Goal: Task Accomplishment & Management: Use online tool/utility

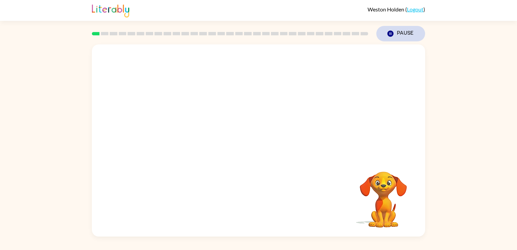
click at [390, 33] on icon "button" at bounding box center [390, 34] width 6 height 6
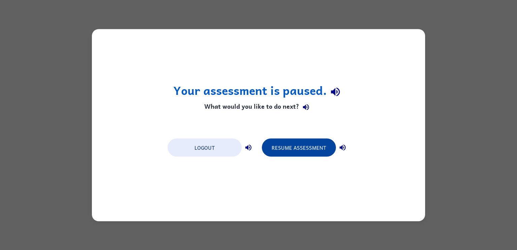
click at [277, 146] on button "Resume Assessment" at bounding box center [299, 147] width 74 height 18
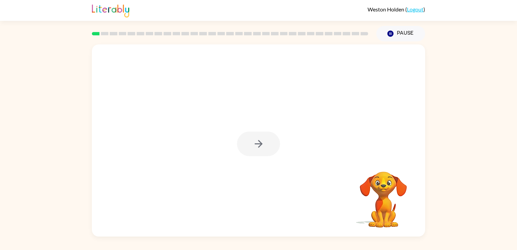
click at [252, 146] on div at bounding box center [258, 144] width 43 height 25
click at [256, 140] on icon "button" at bounding box center [259, 144] width 12 height 12
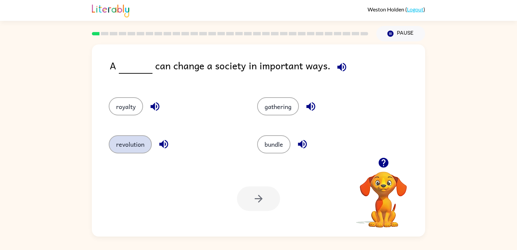
click at [128, 146] on button "revolution" at bounding box center [130, 144] width 43 height 18
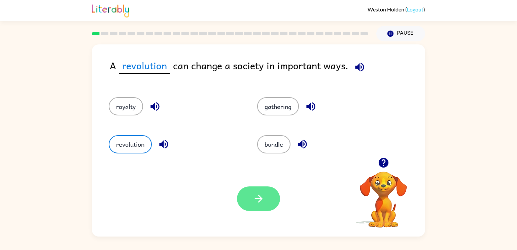
click at [248, 195] on button "button" at bounding box center [258, 198] width 43 height 25
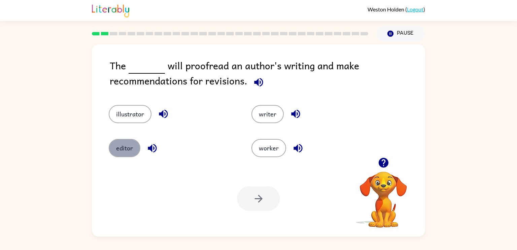
click at [139, 146] on button "editor" at bounding box center [125, 148] width 32 height 18
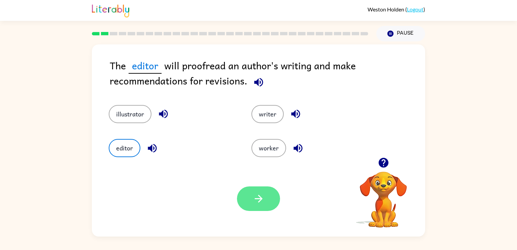
click at [256, 201] on icon "button" at bounding box center [259, 199] width 12 height 12
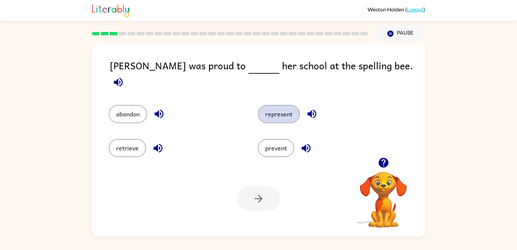
click at [276, 112] on button "represent" at bounding box center [279, 114] width 42 height 18
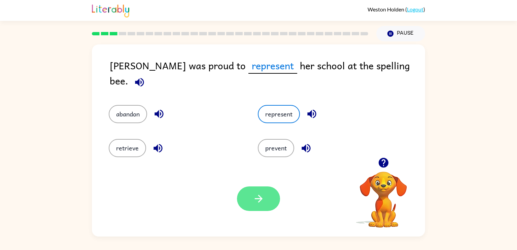
click at [252, 199] on button "button" at bounding box center [258, 198] width 43 height 25
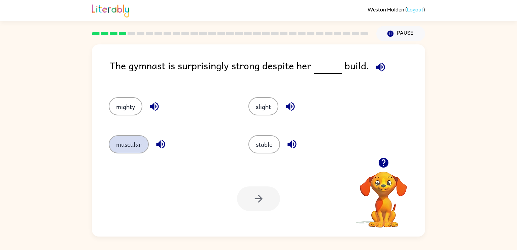
click at [130, 143] on button "muscular" at bounding box center [129, 144] width 40 height 18
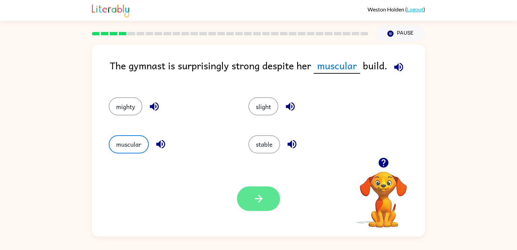
click at [271, 193] on button "button" at bounding box center [258, 198] width 43 height 25
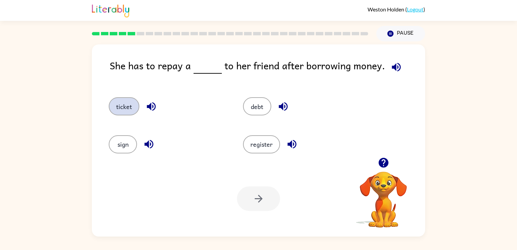
click at [120, 104] on button "ticket" at bounding box center [124, 106] width 31 height 18
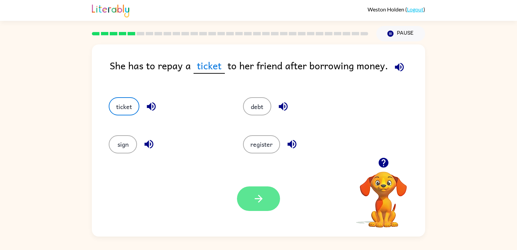
click at [246, 200] on button "button" at bounding box center [258, 198] width 43 height 25
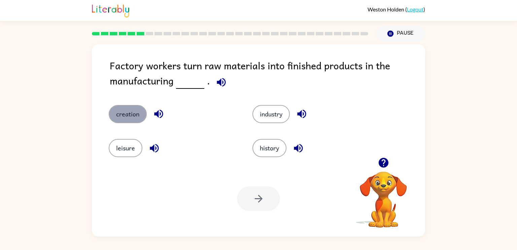
click at [125, 120] on button "creation" at bounding box center [128, 114] width 38 height 18
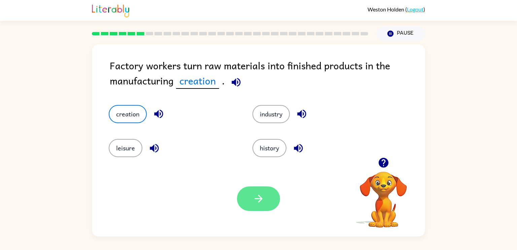
click at [257, 192] on button "button" at bounding box center [258, 198] width 43 height 25
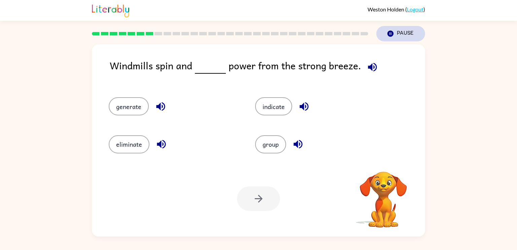
click at [391, 33] on icon "Pause" at bounding box center [390, 33] width 7 height 7
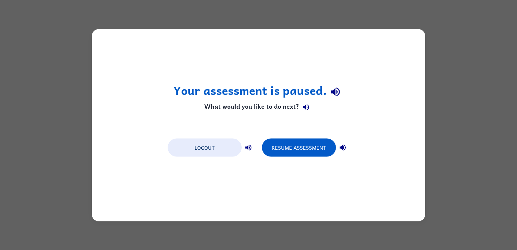
click at [392, 33] on div "Your assessment is paused. What would you like to do next? Logout Resume Assess…" at bounding box center [258, 125] width 333 height 192
click at [296, 141] on button "Resume Assessment" at bounding box center [299, 147] width 74 height 18
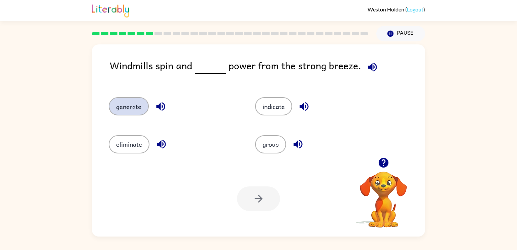
click at [125, 108] on button "generate" at bounding box center [129, 106] width 40 height 18
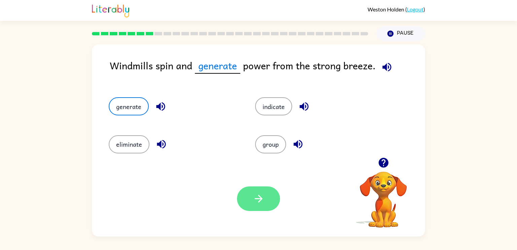
click at [261, 202] on icon "button" at bounding box center [259, 199] width 12 height 12
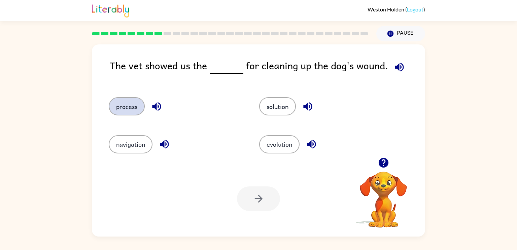
click at [126, 111] on button "process" at bounding box center [127, 106] width 36 height 18
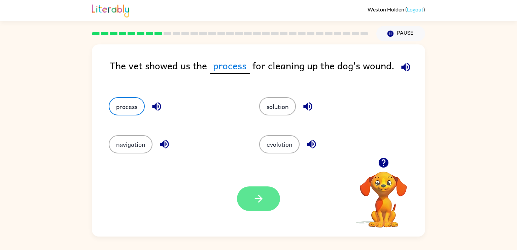
click at [264, 196] on button "button" at bounding box center [258, 198] width 43 height 25
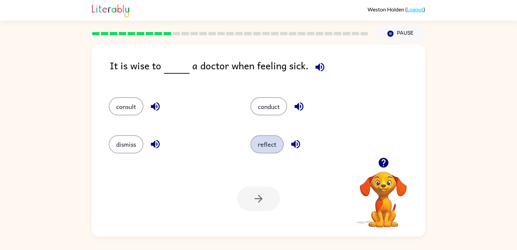
click at [267, 141] on button "reflect" at bounding box center [266, 144] width 33 height 18
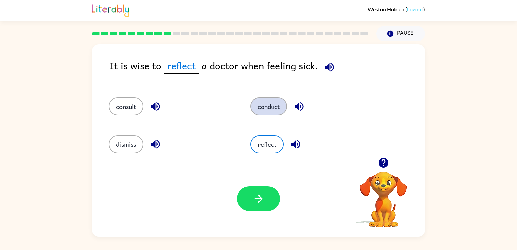
click at [268, 102] on button "conduct" at bounding box center [268, 106] width 37 height 18
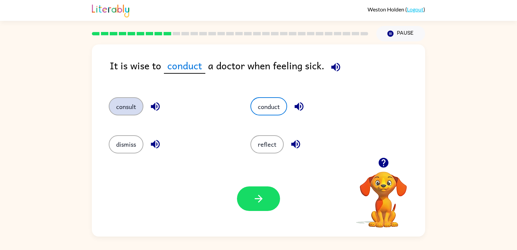
click at [126, 99] on button "consult" at bounding box center [126, 106] width 35 height 18
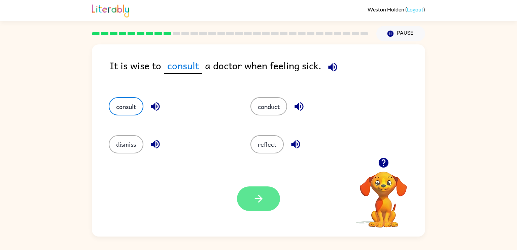
click at [263, 193] on icon "button" at bounding box center [259, 199] width 12 height 12
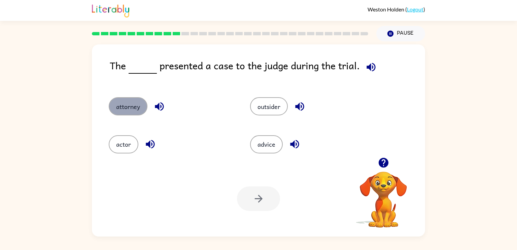
click at [127, 111] on button "attorney" at bounding box center [128, 106] width 39 height 18
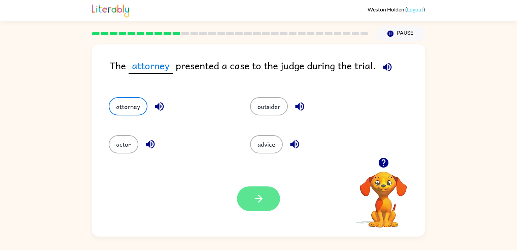
click at [250, 203] on button "button" at bounding box center [258, 198] width 43 height 25
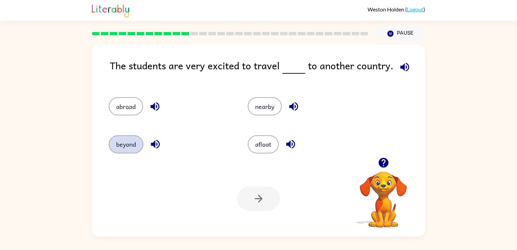
click at [131, 145] on button "beyond" at bounding box center [126, 144] width 35 height 18
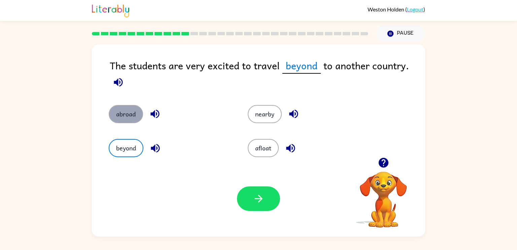
click at [122, 119] on button "abroad" at bounding box center [126, 114] width 34 height 18
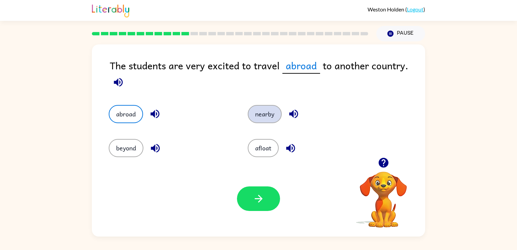
click at [268, 116] on button "nearby" at bounding box center [265, 114] width 34 height 18
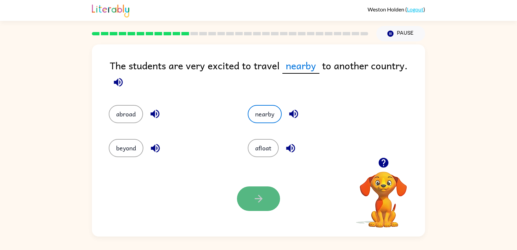
click at [272, 190] on button "button" at bounding box center [258, 198] width 43 height 25
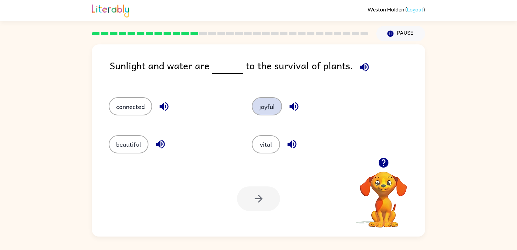
click at [259, 99] on button "joyful" at bounding box center [267, 106] width 30 height 18
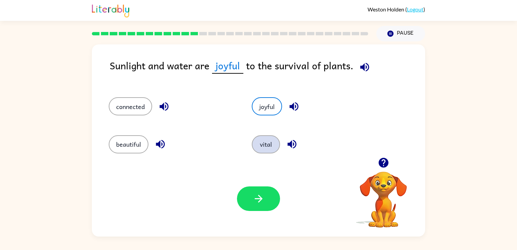
click at [266, 147] on button "vital" at bounding box center [266, 144] width 28 height 18
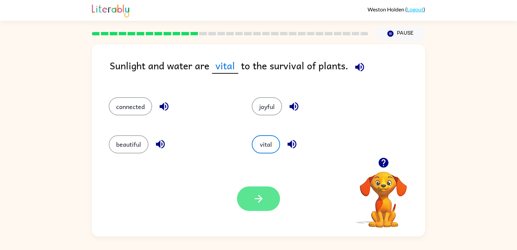
click at [258, 205] on button "button" at bounding box center [258, 198] width 43 height 25
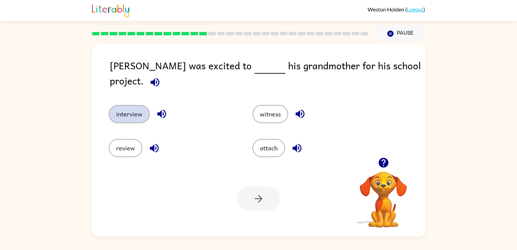
click at [134, 107] on button "interview" at bounding box center [129, 114] width 41 height 18
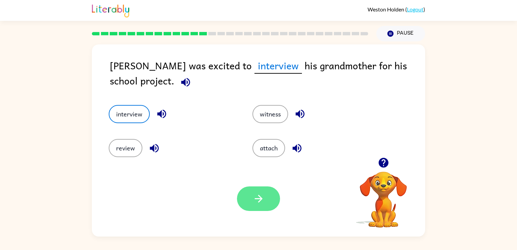
click at [246, 199] on button "button" at bounding box center [258, 198] width 43 height 25
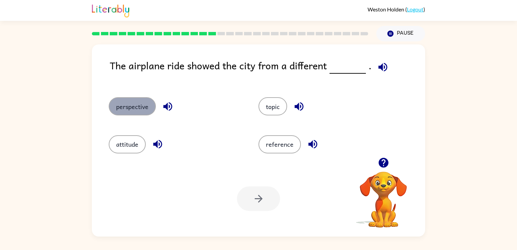
click at [127, 108] on button "perspective" at bounding box center [132, 106] width 47 height 18
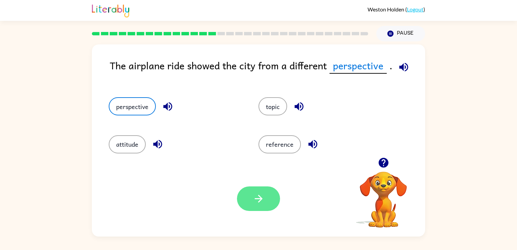
click at [261, 187] on button "button" at bounding box center [258, 198] width 43 height 25
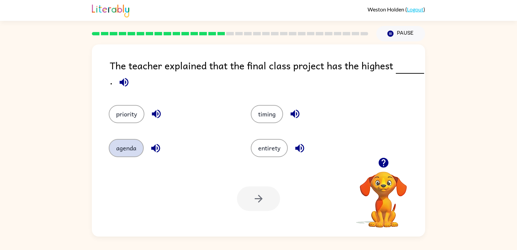
click at [134, 150] on button "agenda" at bounding box center [126, 148] width 35 height 18
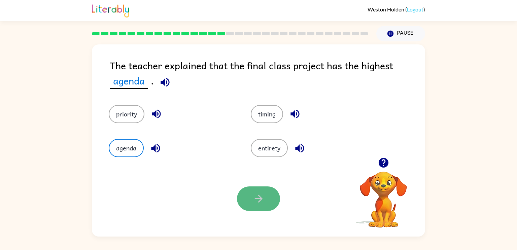
click at [259, 197] on icon "button" at bounding box center [258, 199] width 8 height 8
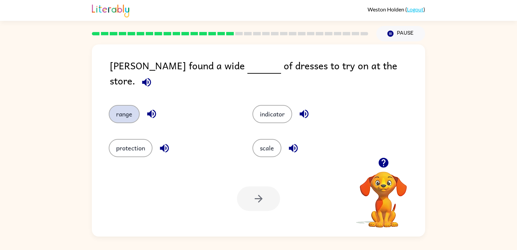
click at [124, 105] on button "range" at bounding box center [124, 114] width 31 height 18
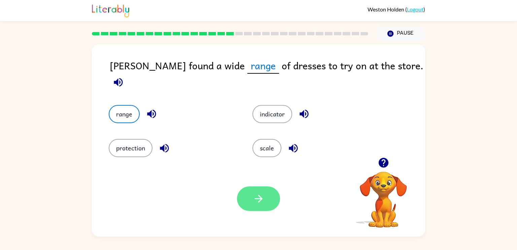
click at [257, 189] on button "button" at bounding box center [258, 198] width 43 height 25
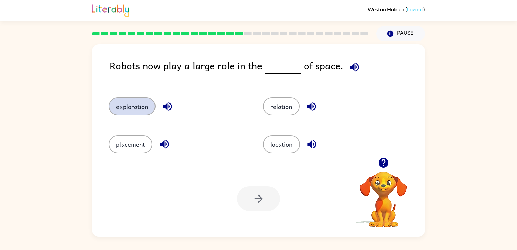
click at [142, 104] on button "exploration" at bounding box center [132, 106] width 47 height 18
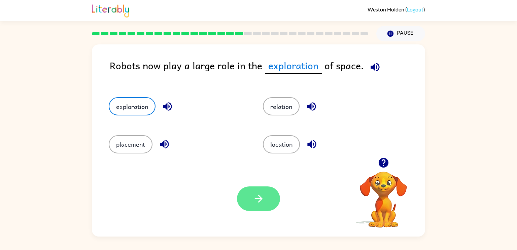
click at [246, 199] on button "button" at bounding box center [258, 198] width 43 height 25
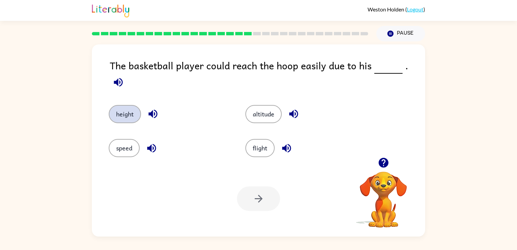
click at [136, 105] on button "height" at bounding box center [125, 114] width 32 height 18
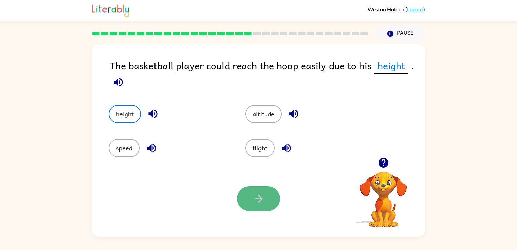
click at [266, 204] on button "button" at bounding box center [258, 198] width 43 height 25
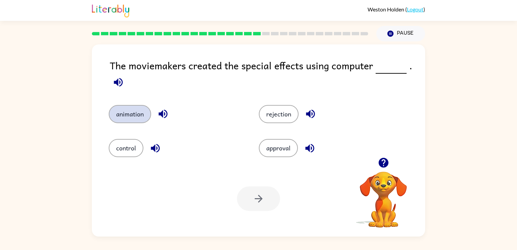
click at [138, 112] on button "animation" at bounding box center [130, 114] width 42 height 18
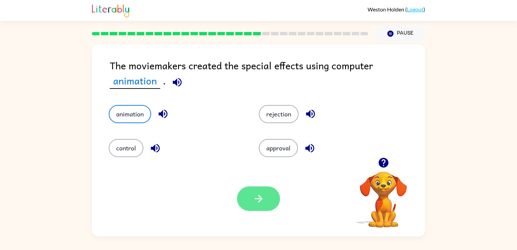
click at [259, 200] on icon "button" at bounding box center [259, 199] width 12 height 12
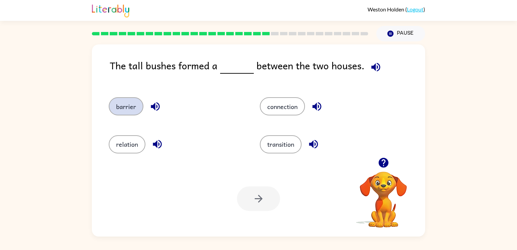
click at [127, 102] on button "barrier" at bounding box center [126, 106] width 35 height 18
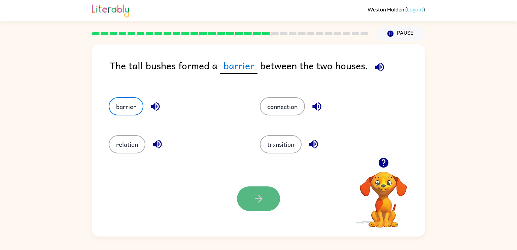
click at [263, 196] on icon "button" at bounding box center [259, 199] width 12 height 12
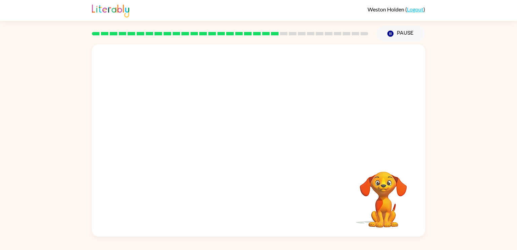
click at [195, 134] on video "Your browser must support playing .mp4 files to use Literably. Please try using…" at bounding box center [258, 100] width 333 height 113
click at [196, 137] on video "Your browser must support playing .mp4 files to use Literably. Please try using…" at bounding box center [258, 100] width 333 height 113
click at [195, 137] on video "Your browser must support playing .mp4 files to use Literably. Please try using…" at bounding box center [258, 100] width 333 height 113
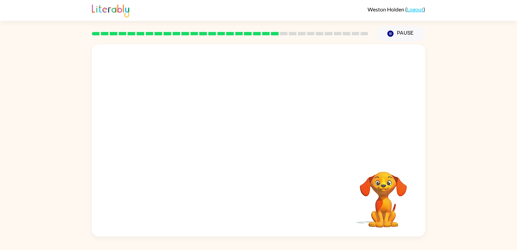
click at [195, 137] on video "Your browser must support playing .mp4 files to use Literably. Please try using…" at bounding box center [258, 100] width 333 height 113
click at [196, 138] on video "Your browser must support playing .mp4 files to use Literably. Please try using…" at bounding box center [258, 100] width 333 height 113
click at [195, 137] on video "Your browser must support playing .mp4 files to use Literably. Please try using…" at bounding box center [258, 100] width 333 height 113
click at [196, 139] on video "Your browser must support playing .mp4 files to use Literably. Please try using…" at bounding box center [258, 100] width 333 height 113
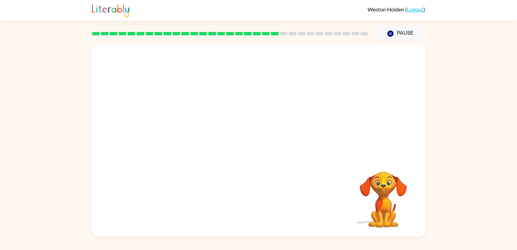
click at [196, 139] on video "Your browser must support playing .mp4 files to use Literably. Please try using…" at bounding box center [258, 100] width 333 height 113
click at [272, 142] on button "button" at bounding box center [258, 144] width 43 height 25
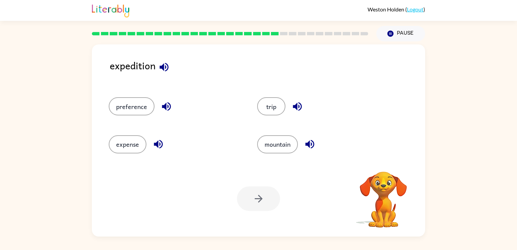
click at [144, 79] on div "expedition" at bounding box center [267, 71] width 315 height 26
click at [277, 102] on button "trip" at bounding box center [271, 106] width 28 height 18
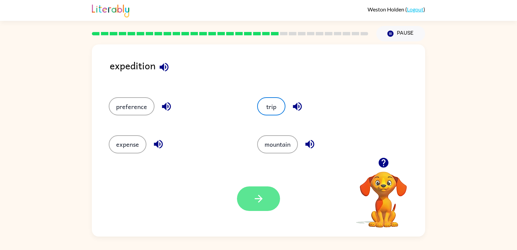
click at [255, 202] on icon "button" at bounding box center [259, 199] width 12 height 12
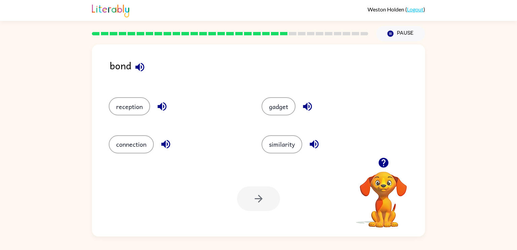
click at [166, 146] on icon "button" at bounding box center [166, 144] width 12 height 12
click at [128, 147] on button "connection" at bounding box center [131, 144] width 45 height 18
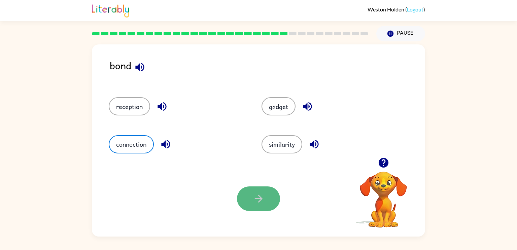
click at [270, 202] on button "button" at bounding box center [258, 198] width 43 height 25
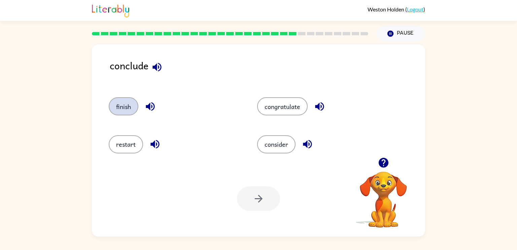
click at [129, 105] on button "finish" at bounding box center [124, 106] width 30 height 18
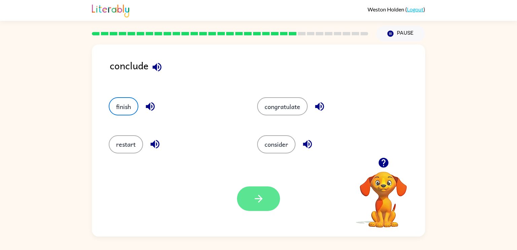
click at [241, 198] on button "button" at bounding box center [258, 198] width 43 height 25
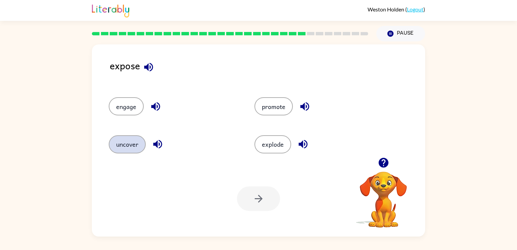
click at [134, 150] on button "uncover" at bounding box center [127, 144] width 37 height 18
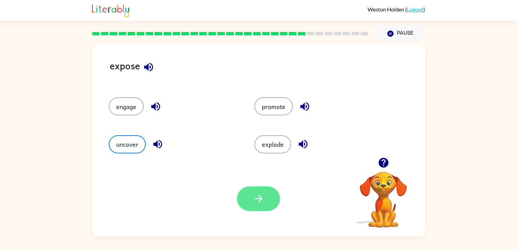
click at [245, 198] on button "button" at bounding box center [258, 198] width 43 height 25
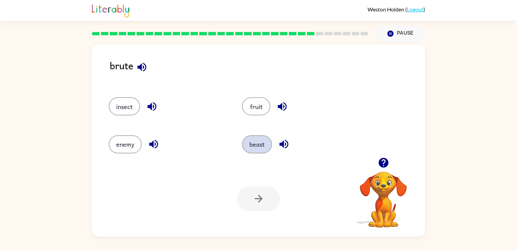
click at [255, 141] on button "beast" at bounding box center [257, 144] width 30 height 18
click at [260, 200] on icon "button" at bounding box center [259, 199] width 12 height 12
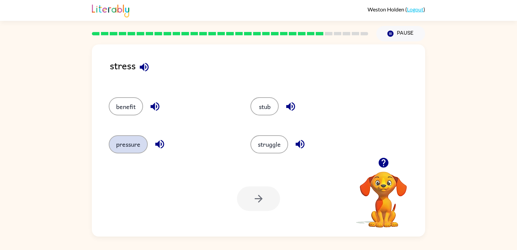
click at [139, 145] on button "pressure" at bounding box center [128, 144] width 39 height 18
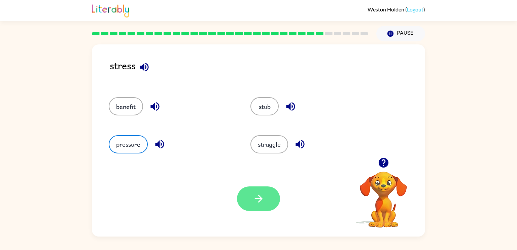
click at [264, 202] on icon "button" at bounding box center [259, 199] width 12 height 12
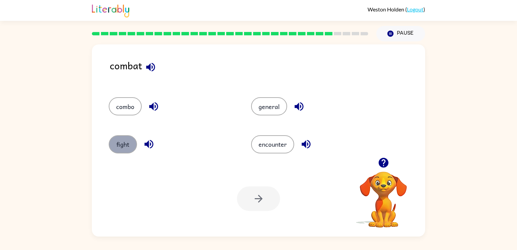
click at [120, 144] on button "fight" at bounding box center [123, 144] width 28 height 18
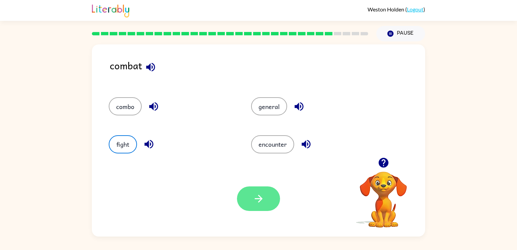
click at [245, 195] on button "button" at bounding box center [258, 198] width 43 height 25
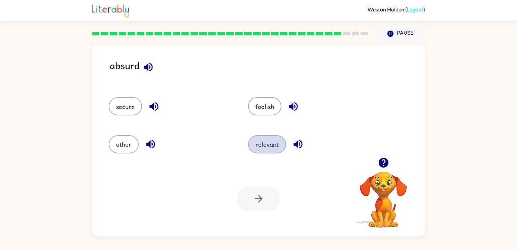
click at [276, 147] on button "relevant" at bounding box center [267, 144] width 38 height 18
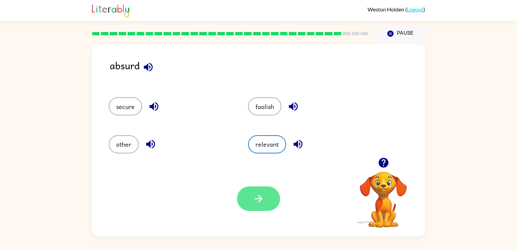
click at [248, 197] on button "button" at bounding box center [258, 198] width 43 height 25
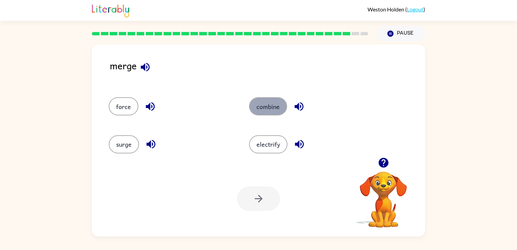
click at [260, 104] on button "combine" at bounding box center [268, 106] width 38 height 18
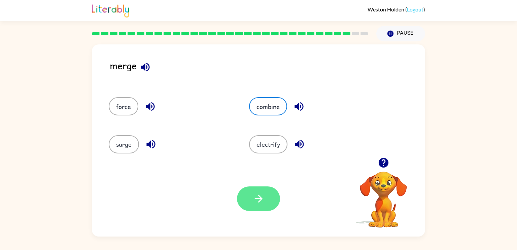
click at [252, 192] on button "button" at bounding box center [258, 198] width 43 height 25
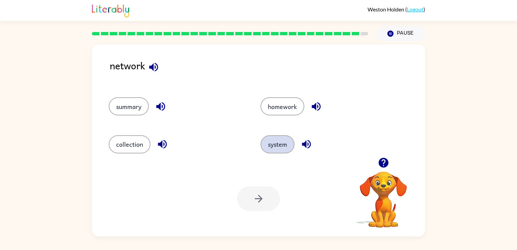
click at [280, 137] on button "system" at bounding box center [278, 144] width 34 height 18
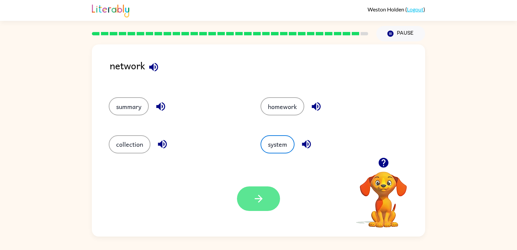
click at [250, 203] on button "button" at bounding box center [258, 198] width 43 height 25
